Goal: Task Accomplishment & Management: Complete application form

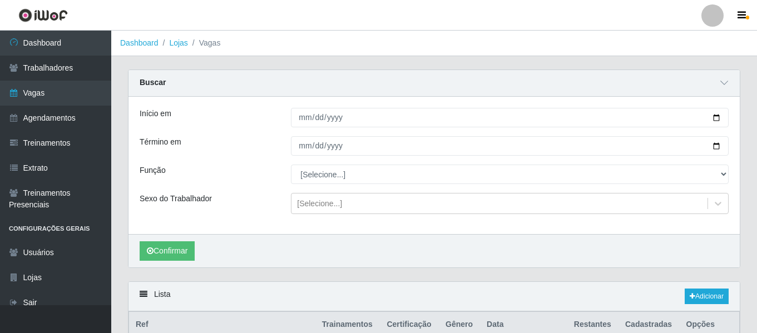
scroll to position [221, 0]
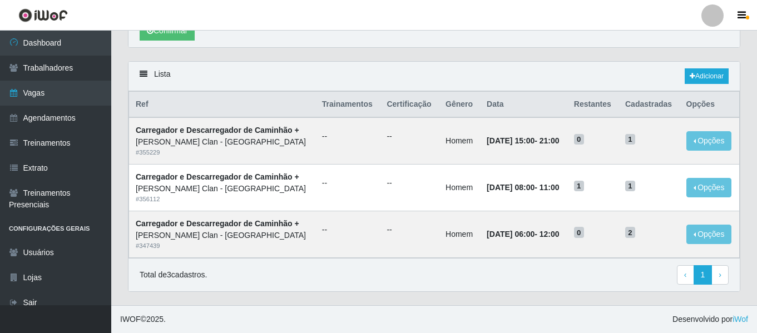
click at [712, 19] on div at bounding box center [712, 15] width 22 height 22
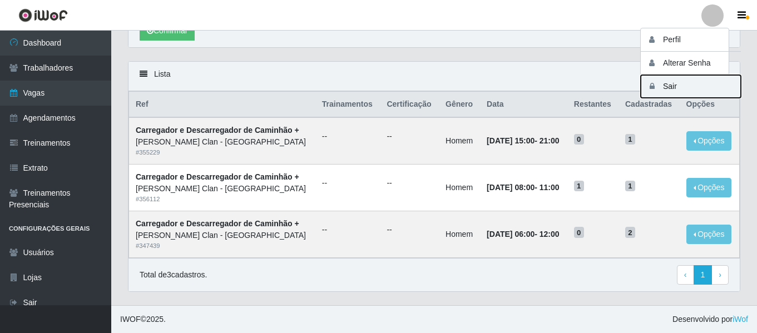
click at [679, 93] on button "Sair" at bounding box center [690, 86] width 100 height 23
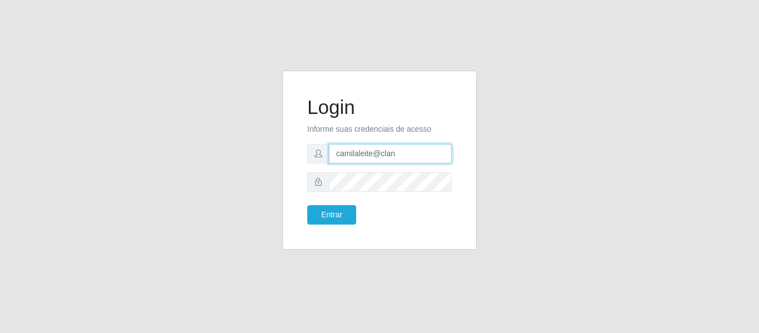
drag, startPoint x: 410, startPoint y: 151, endPoint x: 317, endPoint y: 150, distance: 92.3
click at [326, 150] on div "camilaleite@clan" at bounding box center [379, 153] width 145 height 19
type input "camila@idealiwof"
click at [366, 208] on div "Entrar" at bounding box center [339, 214] width 81 height 19
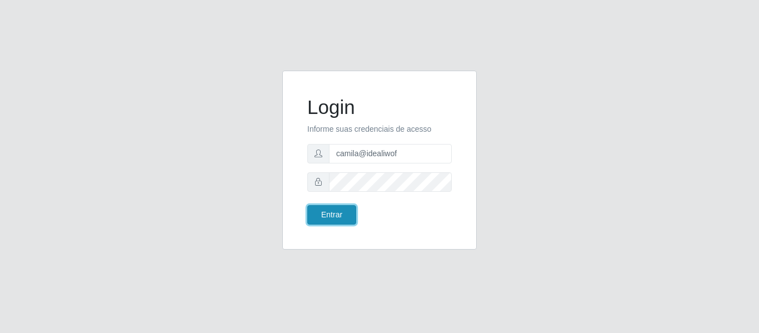
click at [345, 214] on button "Entrar" at bounding box center [331, 214] width 49 height 19
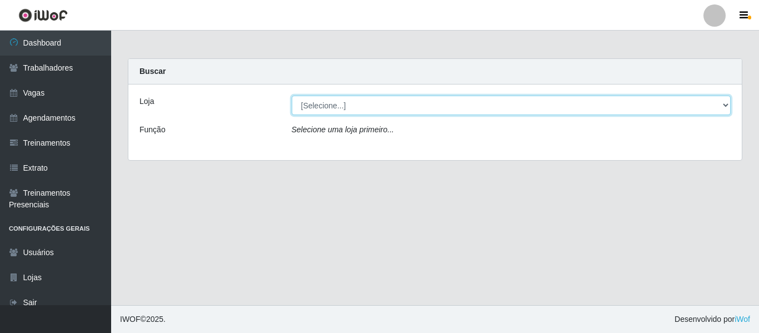
drag, startPoint x: 345, startPoint y: 107, endPoint x: 341, endPoint y: 115, distance: 8.7
click at [345, 107] on select "[Selecione...] Ideal - Centenário Ideal - Conceição Ideal - Prata" at bounding box center [512, 105] width 440 height 19
select select "231"
click at [292, 96] on select "[Selecione...] Ideal - Centenário Ideal - Conceição Ideal - Prata" at bounding box center [512, 105] width 440 height 19
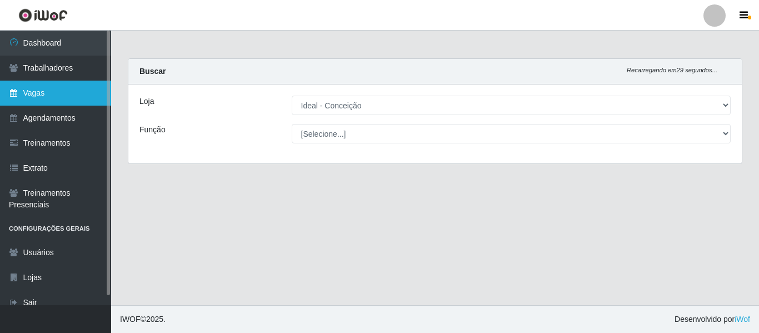
click at [84, 100] on link "Vagas" at bounding box center [55, 93] width 111 height 25
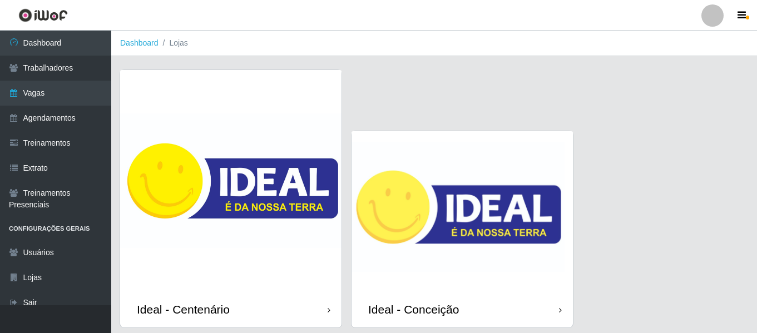
click at [414, 192] on img at bounding box center [461, 211] width 221 height 160
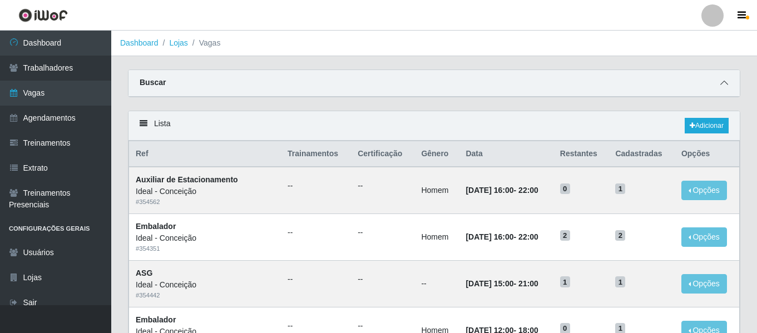
click at [721, 90] on span at bounding box center [723, 83] width 13 height 13
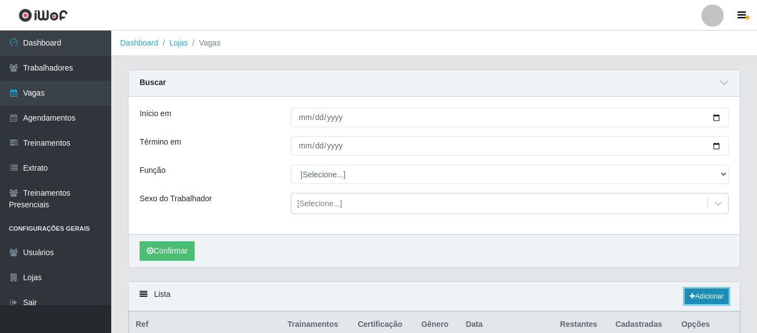
click at [707, 301] on link "Adicionar" at bounding box center [706, 297] width 44 height 16
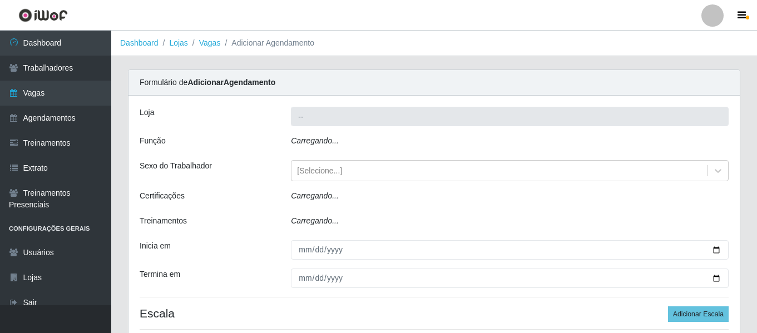
type input "Ideal - Conceição"
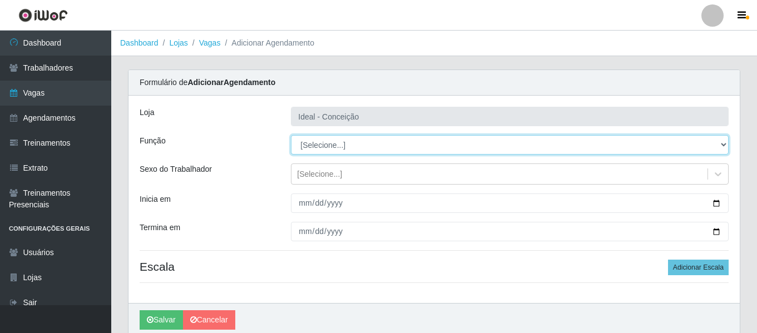
click at [331, 145] on select "[Selecione...] ASG ASG + ASG ++ Auxiliar de Estacionamento Auxiliar de Estacion…" at bounding box center [510, 144] width 438 height 19
select select "16"
click at [291, 135] on select "[Selecione...] ASG ASG + ASG ++ Auxiliar de Estacionamento Auxiliar de Estacion…" at bounding box center [510, 144] width 438 height 19
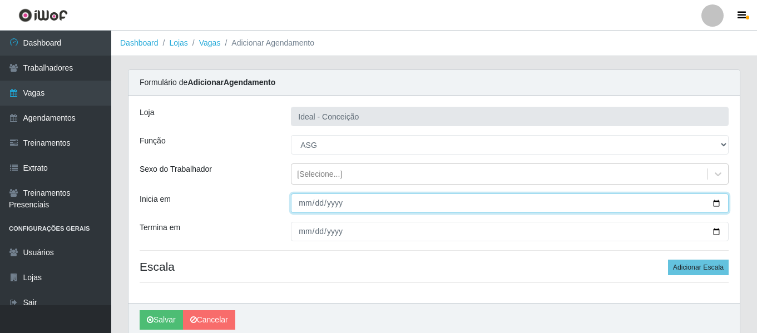
click at [306, 199] on input "Inicia em" at bounding box center [510, 202] width 438 height 19
type input "0020-10-10"
click at [302, 202] on input "0020-10-10" at bounding box center [510, 202] width 438 height 19
click at [342, 205] on input "0020-10-07" at bounding box center [510, 202] width 438 height 19
click at [335, 200] on input "0020-10-07" at bounding box center [510, 202] width 438 height 19
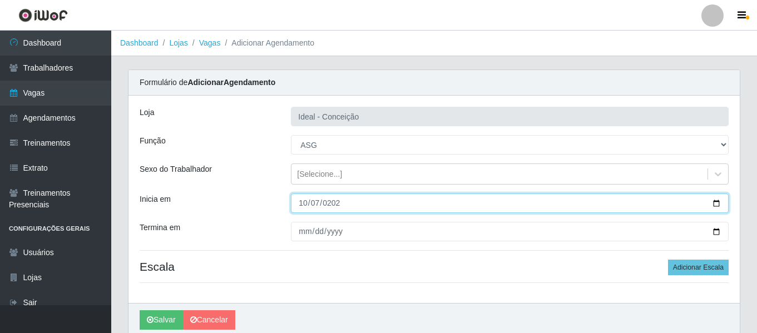
type input "[DATE]"
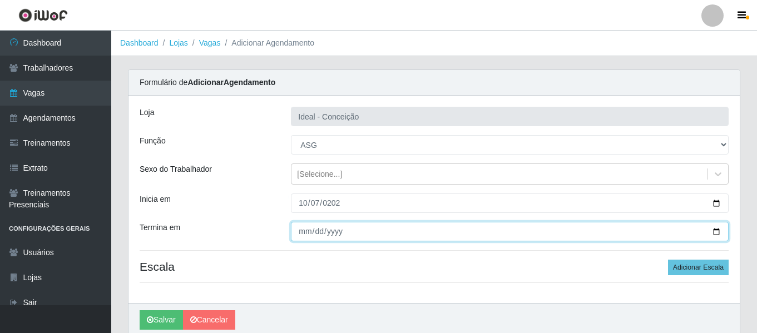
click at [300, 232] on input "Termina em" at bounding box center [510, 231] width 438 height 19
type input "[DATE]"
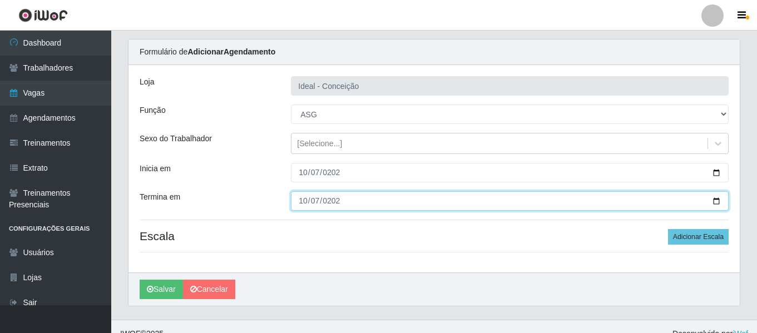
scroll to position [45, 0]
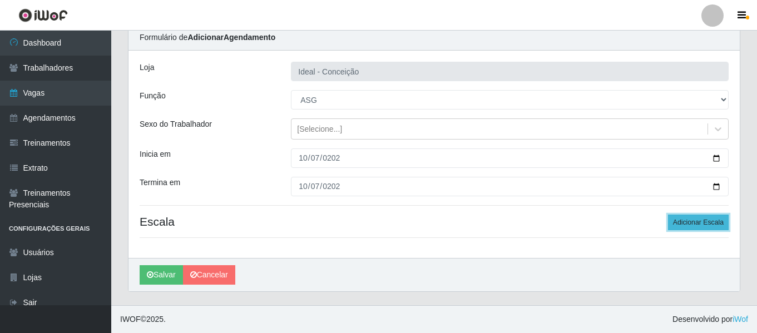
click at [712, 228] on button "Adicionar Escala" at bounding box center [698, 223] width 61 height 16
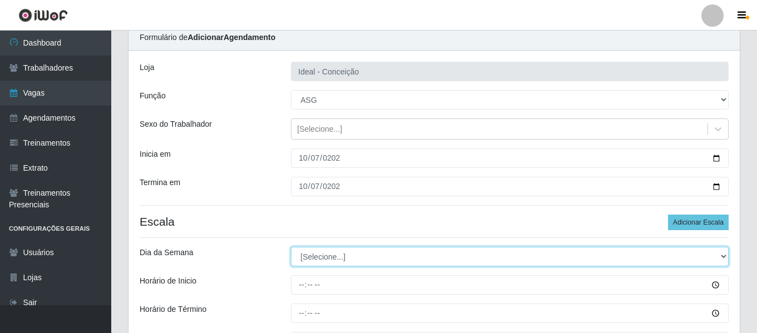
drag, startPoint x: 330, startPoint y: 260, endPoint x: 335, endPoint y: 252, distance: 8.8
click at [330, 260] on select "[Selecione...] Segunda Terça Quarta Quinta Sexta Sábado Domingo" at bounding box center [510, 256] width 438 height 19
select select "2"
click at [291, 247] on select "[Selecione...] Segunda Terça Quarta Quinta Sexta Sábado Domingo" at bounding box center [510, 256] width 438 height 19
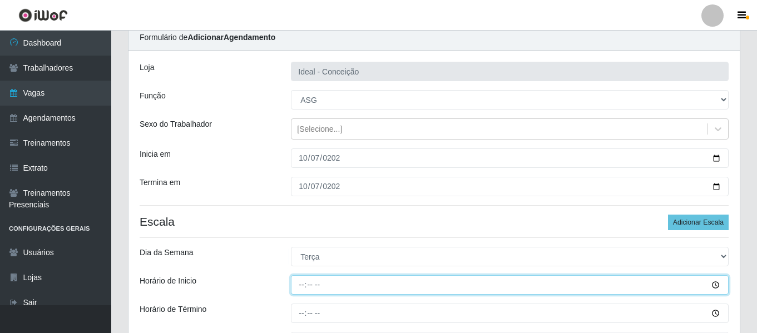
click at [304, 282] on input "Horário de Inicio" at bounding box center [510, 284] width 438 height 19
type input "16:00"
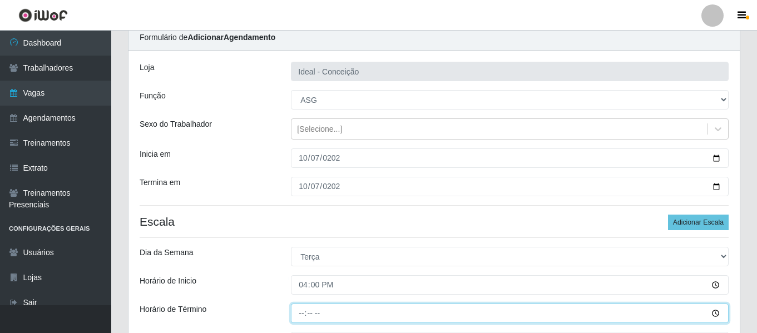
click at [301, 311] on input "Horário de Término" at bounding box center [510, 313] width 438 height 19
type input "22:00"
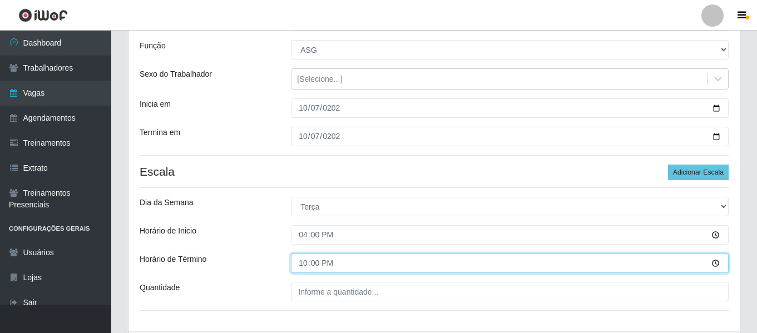
scroll to position [156, 0]
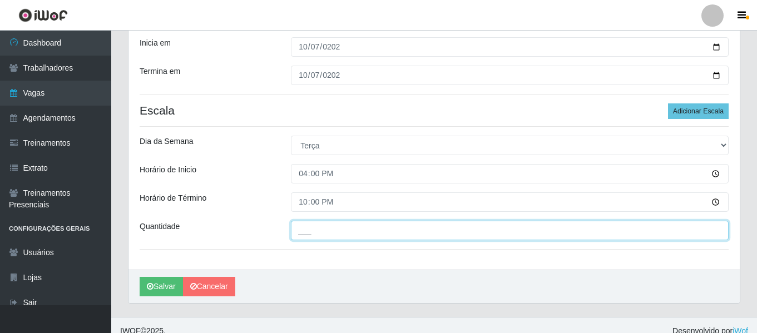
click at [370, 228] on input "___" at bounding box center [510, 230] width 438 height 19
type input "1__"
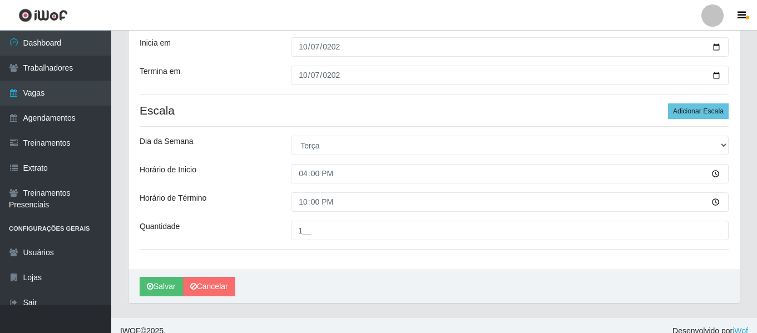
click at [143, 297] on div "Salvar Cancelar" at bounding box center [433, 286] width 611 height 33
click at [152, 290] on icon "submit" at bounding box center [150, 286] width 7 height 8
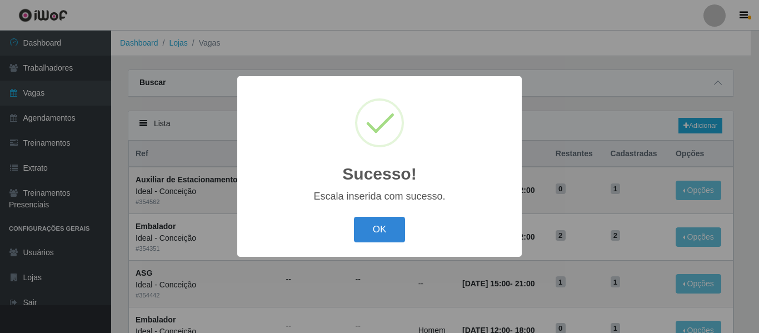
drag, startPoint x: 387, startPoint y: 228, endPoint x: 490, endPoint y: 191, distance: 109.4
click at [387, 228] on button "OK" at bounding box center [380, 230] width 52 height 26
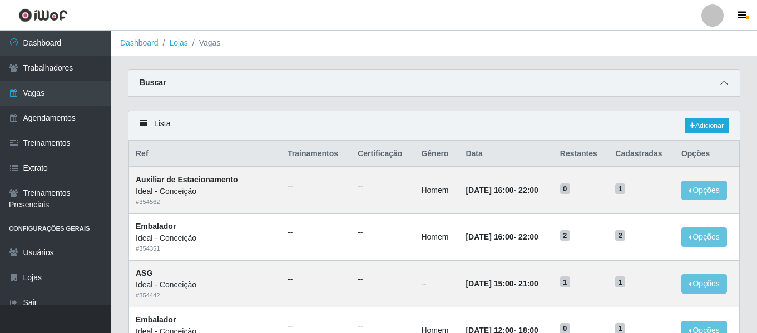
click at [722, 85] on icon at bounding box center [724, 83] width 8 height 8
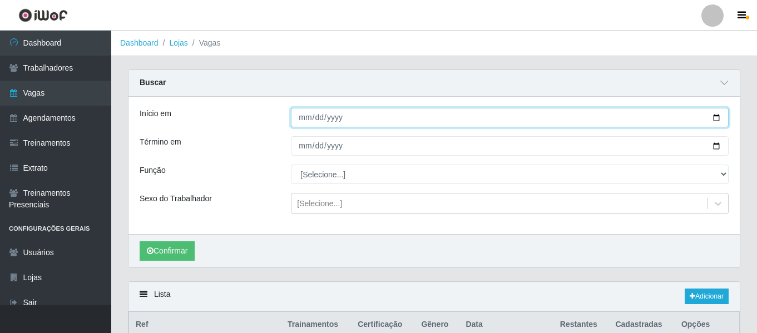
click at [315, 121] on input "Início em" at bounding box center [510, 117] width 438 height 19
click at [294, 121] on input "Início em" at bounding box center [510, 117] width 438 height 19
click at [299, 120] on input "Início em" at bounding box center [510, 117] width 438 height 19
type input "[DATE]"
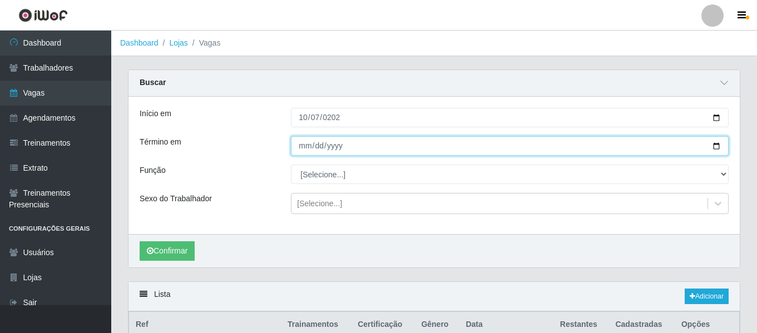
click at [304, 153] on input "Término em" at bounding box center [510, 145] width 438 height 19
type input "20025-10-07"
type input "[DATE]"
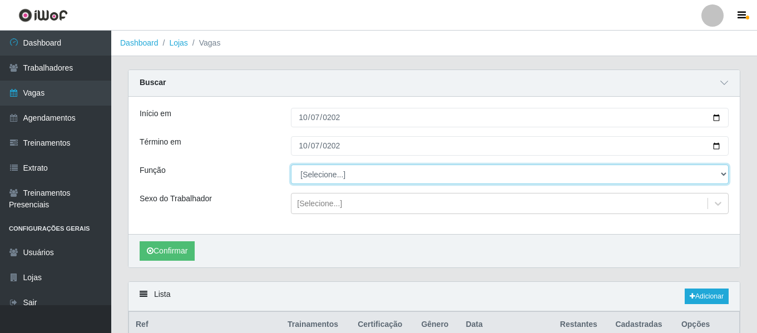
click at [327, 181] on select "[Selecione...] ASG ASG + ASG ++ Auxiliar de Estacionamento Auxiliar de Estacion…" at bounding box center [510, 174] width 438 height 19
click at [291, 165] on select "[Selecione...] ASG ASG + ASG ++ Auxiliar de Estacionamento Auxiliar de Estacion…" at bounding box center [510, 174] width 438 height 19
click at [329, 182] on select "[Selecione...] ASG ASG + ASG ++ Auxiliar de Estacionamento Auxiliar de Estacion…" at bounding box center [510, 174] width 438 height 19
select select "16"
click at [291, 165] on select "[Selecione...] ASG ASG + ASG ++ Auxiliar de Estacionamento Auxiliar de Estacion…" at bounding box center [510, 174] width 438 height 19
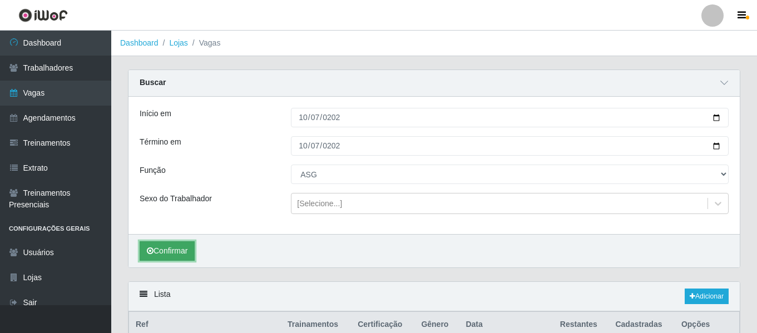
click at [155, 247] on button "Confirmar" at bounding box center [167, 250] width 55 height 19
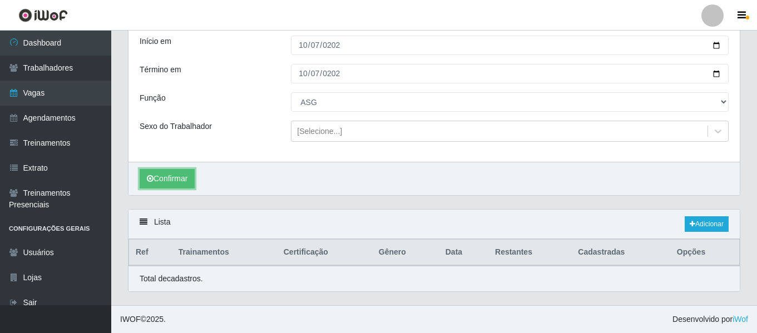
scroll to position [278, 0]
